Goal: Task Accomplishment & Management: Use online tool/utility

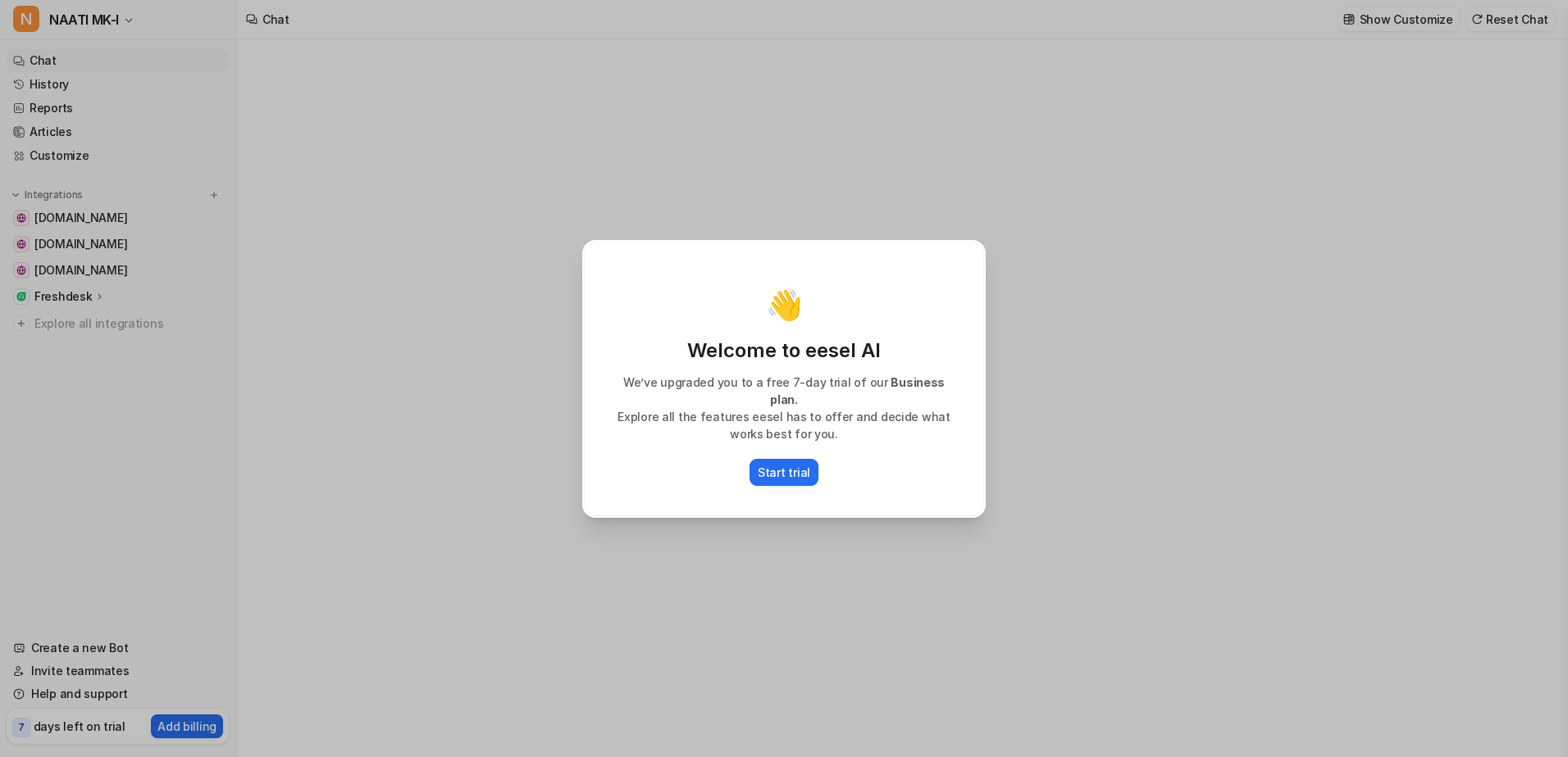
type textarea "**********"
click at [461, 444] on div "👋 Welcome to eesel AI We’ve upgraded you to a free 7-day trial of our Business …" at bounding box center [784, 378] width 1568 height 757
click at [535, 296] on div "👋 Welcome to eesel AI We’ve upgraded you to a free 7-day trial of our Business …" at bounding box center [784, 378] width 1568 height 757
click at [783, 465] on p "Start trial" at bounding box center [784, 472] width 53 height 17
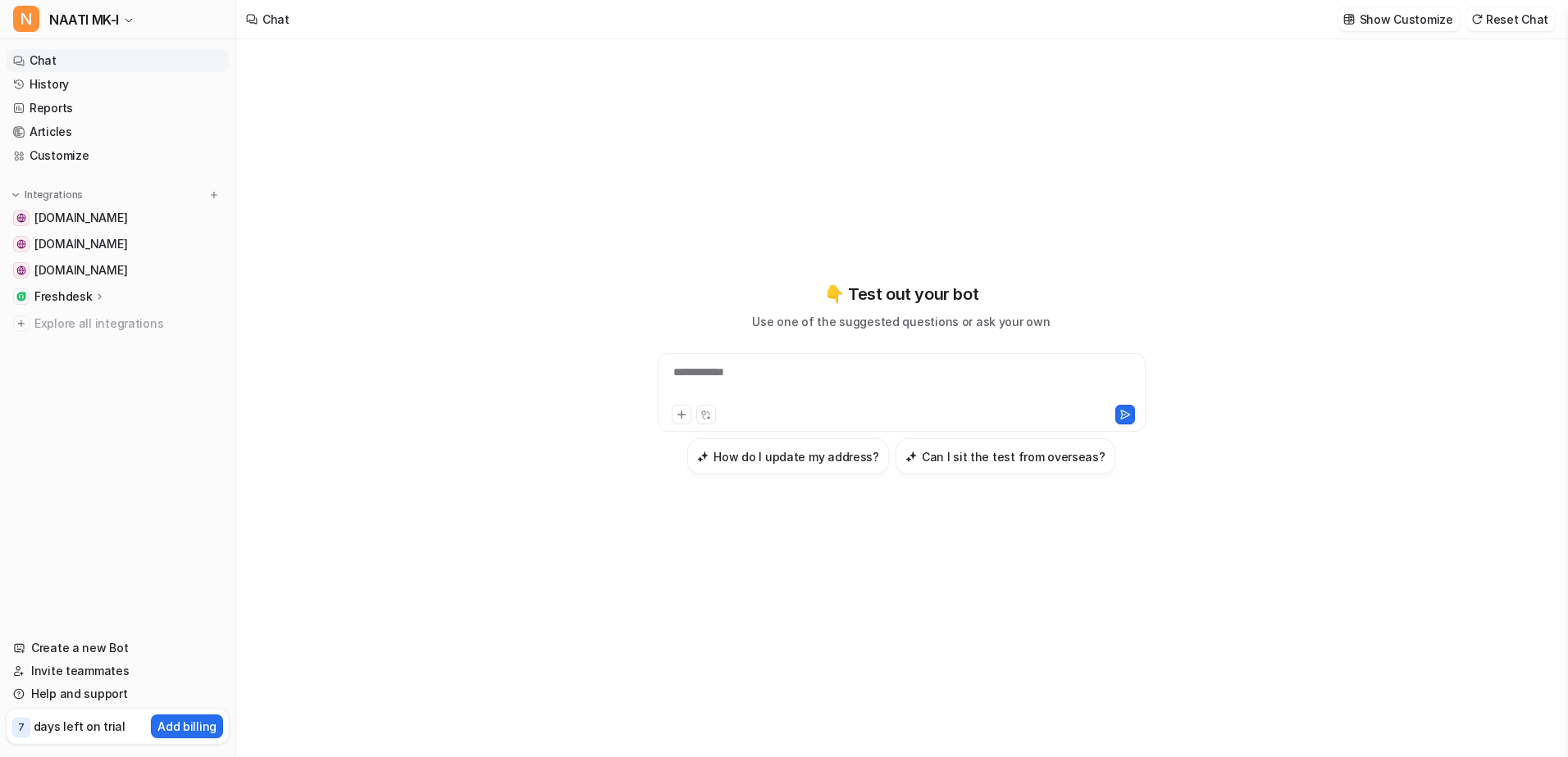
click at [67, 293] on p "Freshdesk" at bounding box center [63, 297] width 58 height 16
click at [105, 301] on div "Freshdesk" at bounding box center [118, 297] width 222 height 23
click at [98, 292] on icon at bounding box center [100, 296] width 12 height 12
click at [98, 292] on icon at bounding box center [99, 297] width 12 height 12
